Goal: Subscribe to service/newsletter: Subscribe to service/newsletter

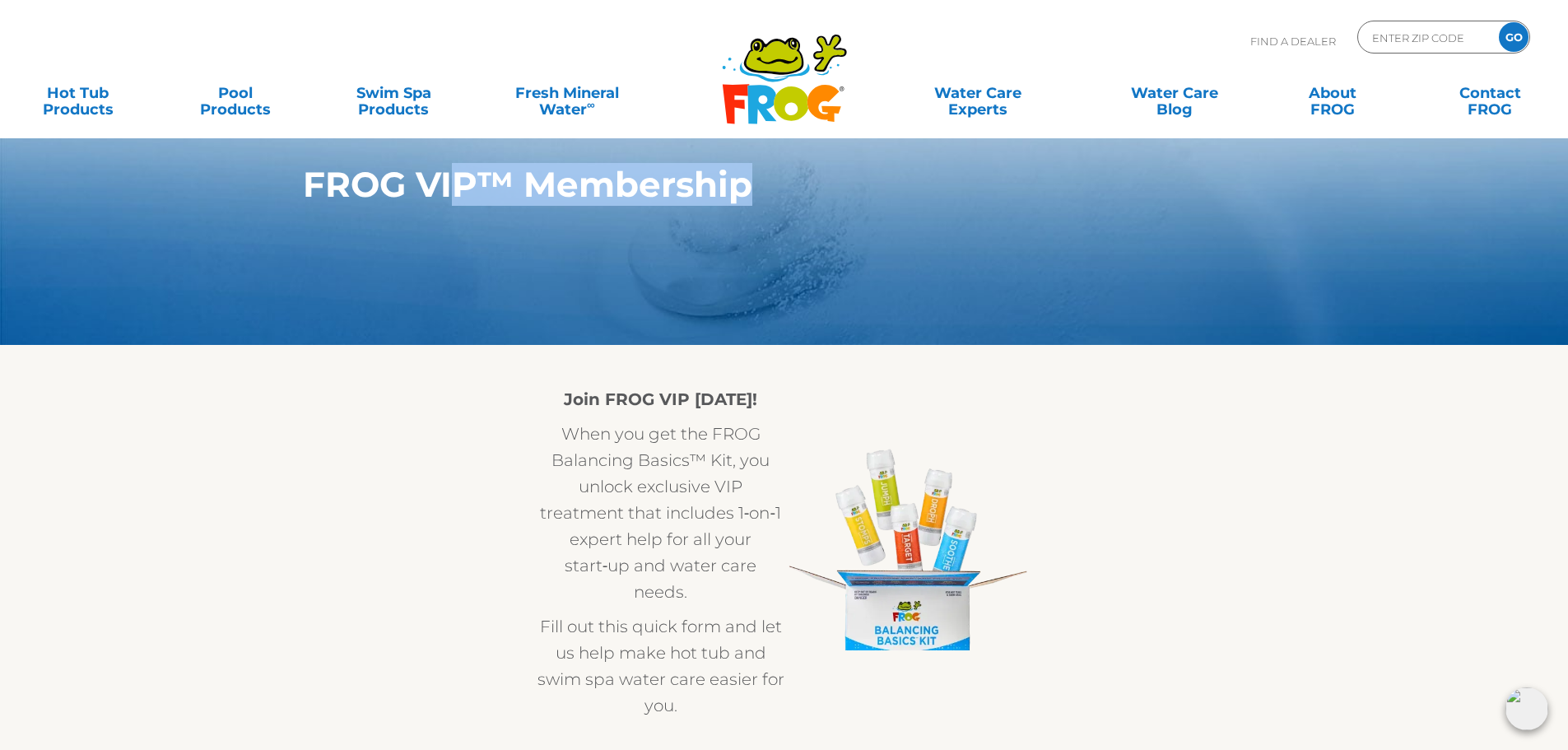
drag, startPoint x: 459, startPoint y: 211, endPoint x: 490, endPoint y: 279, distance: 74.7
click at [486, 248] on section "FROG VIP™ Membership" at bounding box center [784, 173] width 1568 height 345
click at [464, 409] on div "Join FROG VIP Today! When you get the FROG Balancing Basics™ Kit, you unlock ex…" at bounding box center [784, 552] width 988 height 332
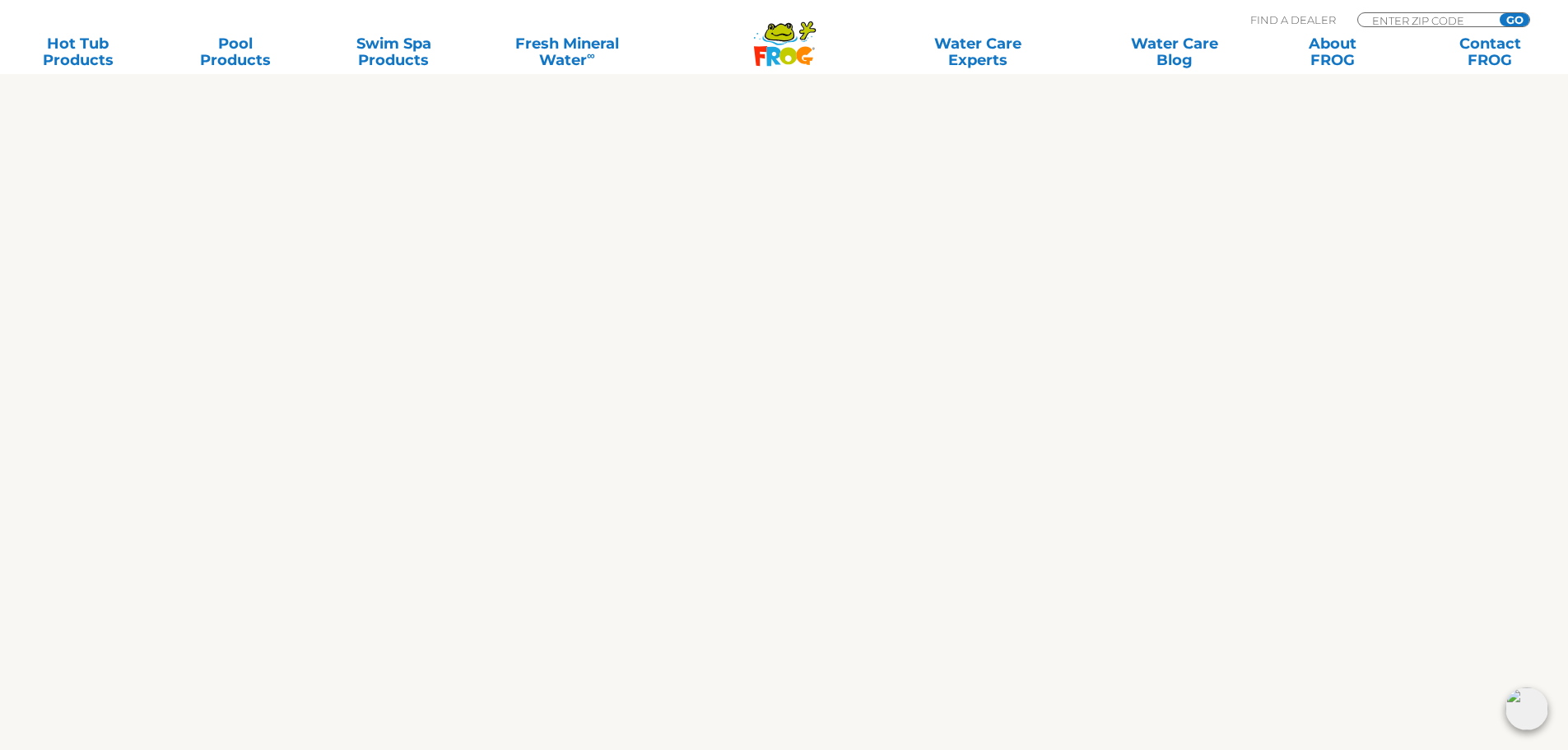
scroll to position [2553, 0]
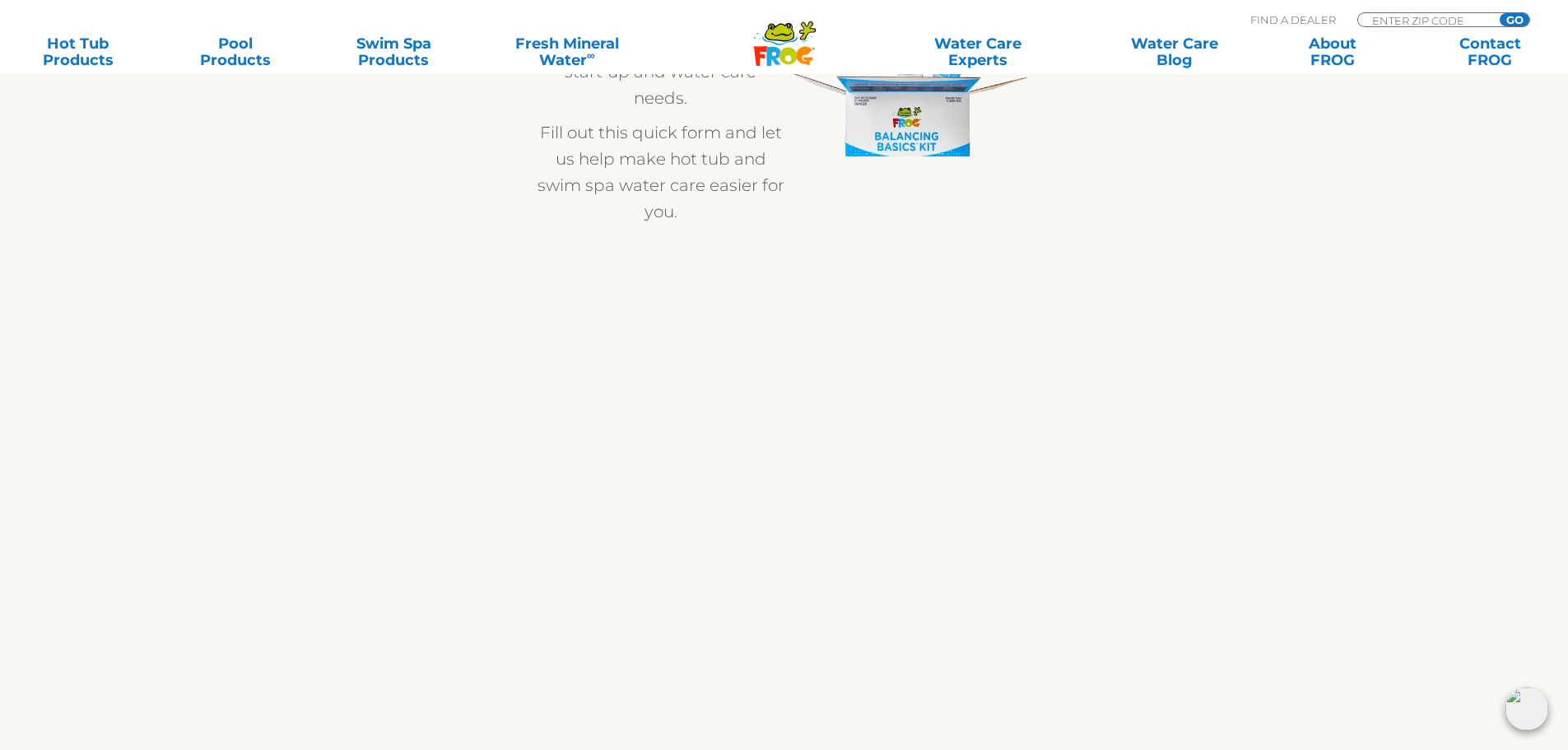
scroll to position [417, 0]
